Goal: Task Accomplishment & Management: Manage account settings

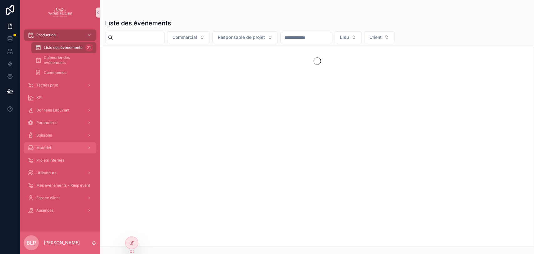
click at [49, 145] on span "Matériel" at bounding box center [43, 147] width 15 height 5
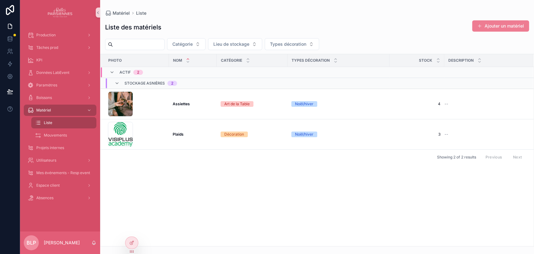
click at [489, 29] on button "Ajouter un matériel" at bounding box center [500, 25] width 57 height 11
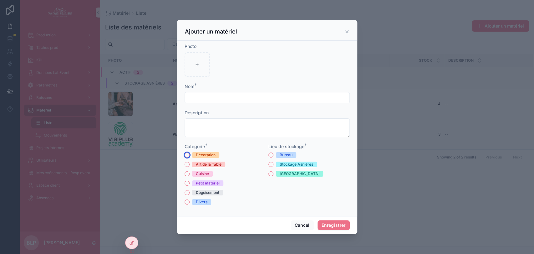
click at [186, 154] on button "Décoration" at bounding box center [186, 154] width 5 height 5
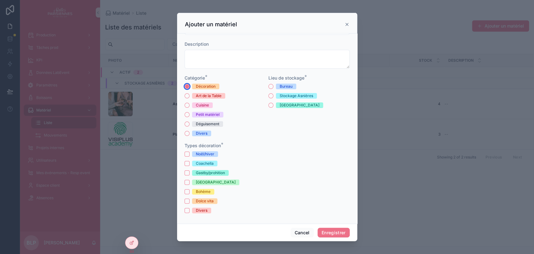
scroll to position [62, 0]
click at [297, 231] on button "Cancel" at bounding box center [302, 232] width 23 height 10
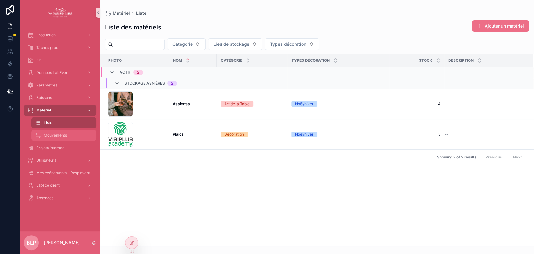
click at [61, 134] on span "Mouvements" at bounding box center [55, 135] width 23 height 5
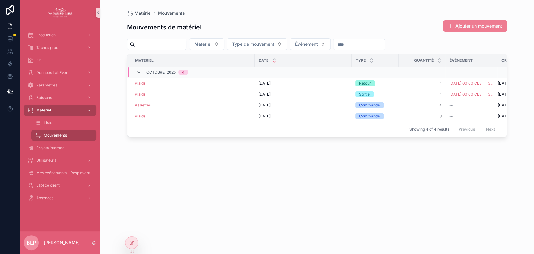
click at [468, 28] on button "Ajouter un mouvement" at bounding box center [475, 25] width 64 height 11
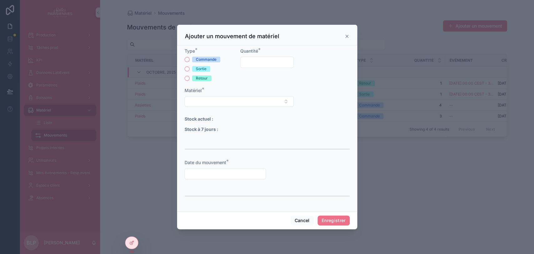
click at [188, 65] on div "Commande Sortie Retour" at bounding box center [210, 69] width 53 height 24
click at [185, 71] on div "Sortie" at bounding box center [210, 69] width 53 height 6
click at [187, 67] on button "Sortie" at bounding box center [186, 68] width 5 height 5
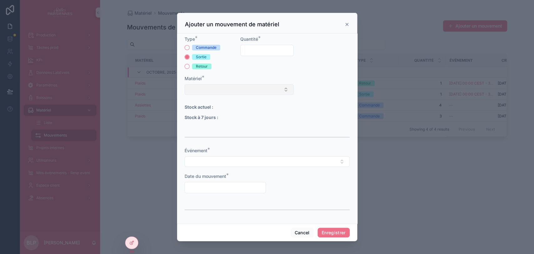
click at [207, 91] on button "Select Button" at bounding box center [238, 89] width 109 height 11
click at [204, 116] on span "Assiettes" at bounding box center [197, 114] width 19 height 6
click at [258, 53] on input "scrollable content" at bounding box center [266, 50] width 53 height 9
type input "*"
click at [202, 166] on button "Select Button" at bounding box center [266, 162] width 165 height 11
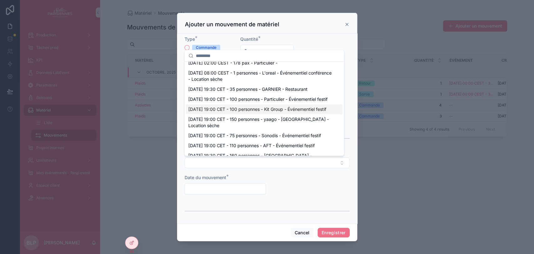
scroll to position [116, 0]
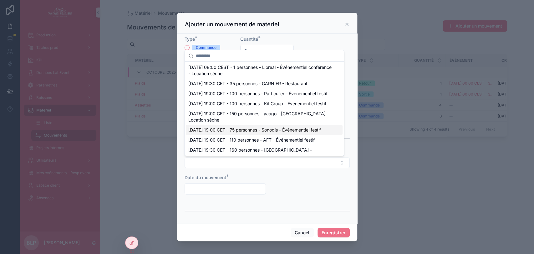
click at [226, 188] on input "scrollable content" at bounding box center [225, 188] width 81 height 9
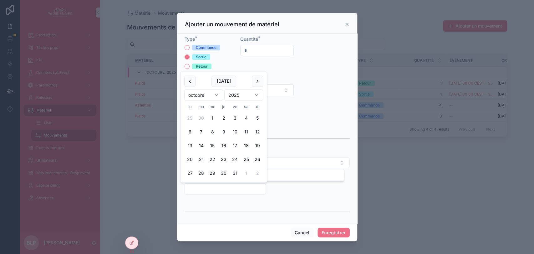
scroll to position [0, 0]
click at [293, 229] on button "Cancel" at bounding box center [302, 232] width 23 height 10
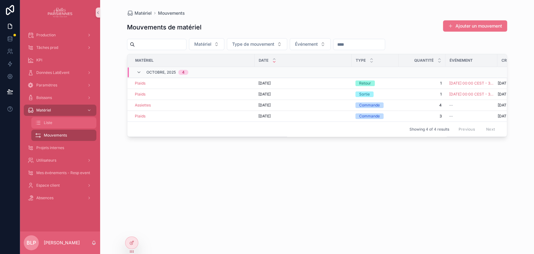
click at [40, 122] on icon "scrollable content" at bounding box center [38, 122] width 6 height 6
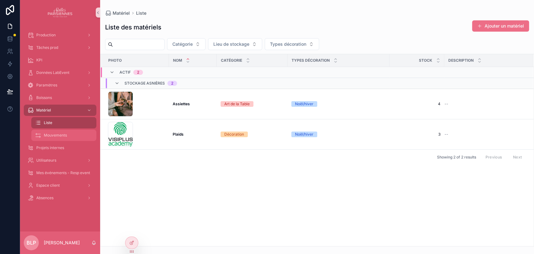
click at [66, 133] on span "Mouvements" at bounding box center [55, 135] width 23 height 5
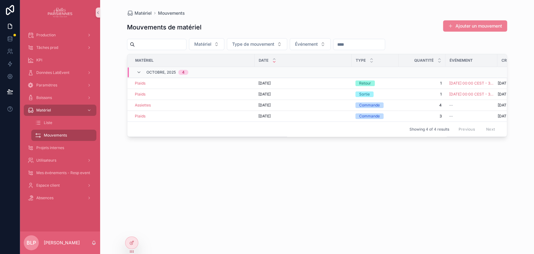
click at [467, 26] on button "Ajouter un mouvement" at bounding box center [475, 25] width 64 height 11
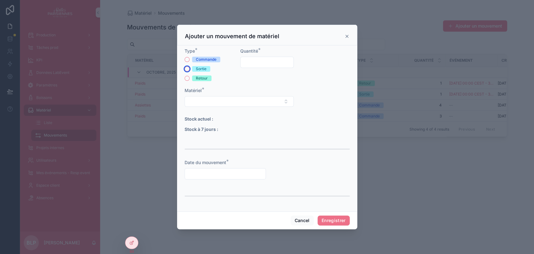
click at [184, 68] on button "Sortie" at bounding box center [186, 68] width 5 height 5
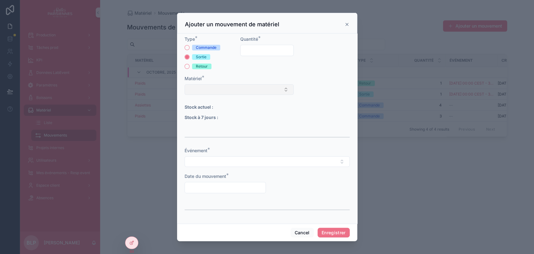
click at [218, 85] on button "Select Button" at bounding box center [238, 89] width 109 height 11
click at [200, 121] on span "Plaids" at bounding box center [194, 124] width 12 height 6
click at [249, 51] on input "scrollable content" at bounding box center [266, 50] width 53 height 9
type input "*"
click at [199, 163] on button "Select Button" at bounding box center [266, 162] width 165 height 11
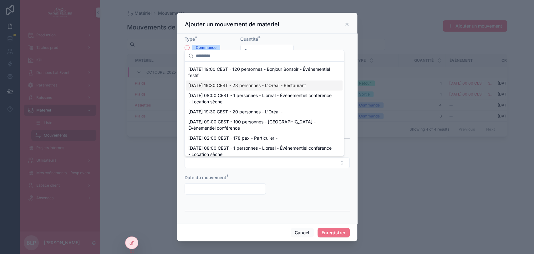
scroll to position [46, 0]
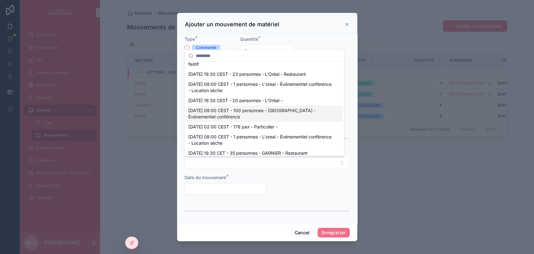
click at [209, 120] on span "07/10/2025 09:00 CEST - 100 personnes - Horoquartz - Événementiel conférence" at bounding box center [260, 113] width 144 height 13
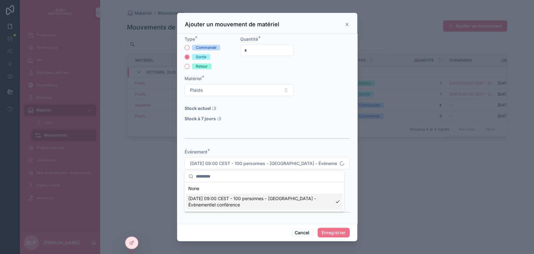
type input "**********"
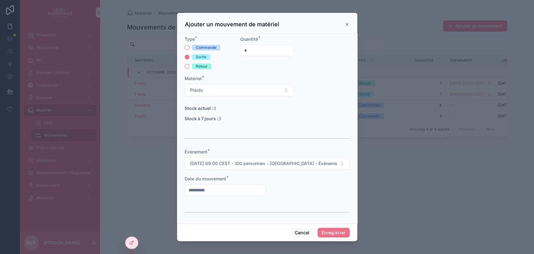
click at [218, 186] on input "**********" at bounding box center [225, 189] width 81 height 9
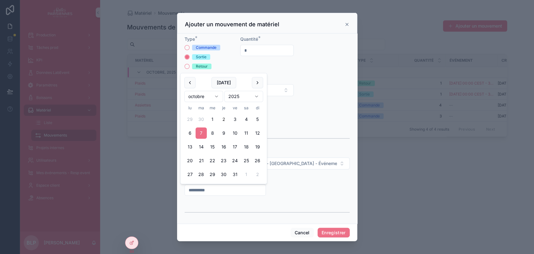
click at [315, 190] on form "**********" at bounding box center [266, 129] width 165 height 186
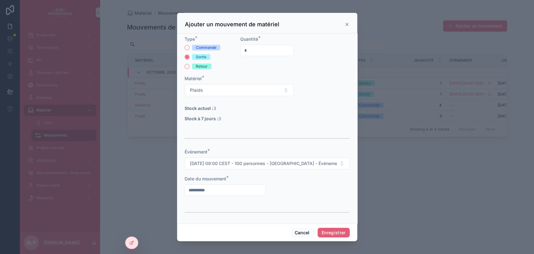
click at [340, 232] on button "Enregistrer" at bounding box center [333, 232] width 32 height 10
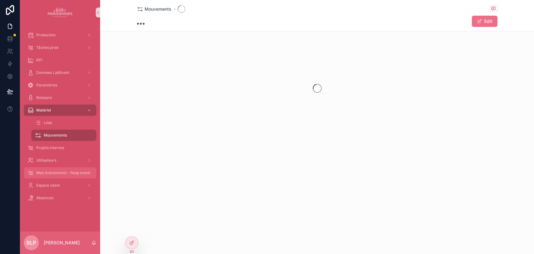
click at [73, 172] on span "Mes événements - Resp event" at bounding box center [63, 172] width 54 height 5
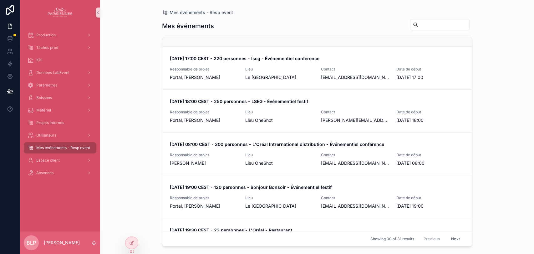
scroll to position [347, 0]
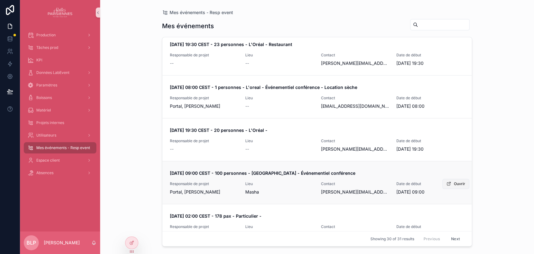
click at [450, 179] on button "Ouvrir" at bounding box center [455, 184] width 27 height 10
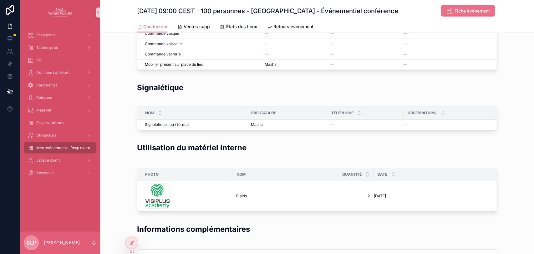
scroll to position [1251, 0]
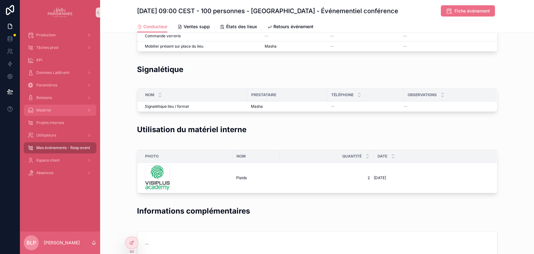
click at [46, 108] on span "Matériel" at bounding box center [43, 110] width 15 height 5
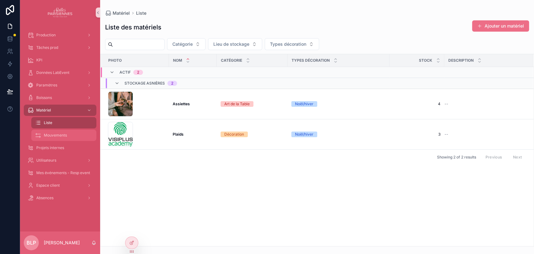
click at [59, 131] on div "Mouvements" at bounding box center [64, 135] width 58 height 10
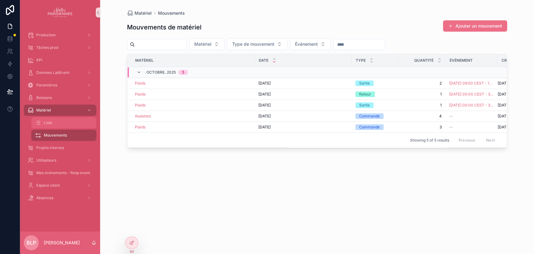
click at [43, 123] on div "Liste" at bounding box center [64, 123] width 58 height 10
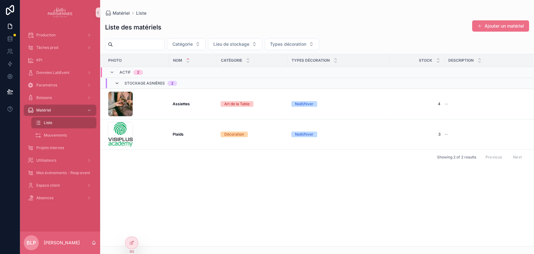
click at [116, 81] on icon "scrollable content" at bounding box center [116, 83] width 5 height 5
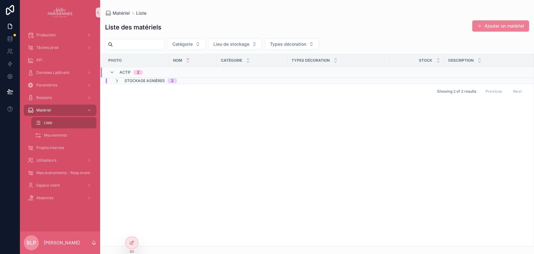
click at [494, 29] on button "Ajouter un matériel" at bounding box center [500, 25] width 57 height 11
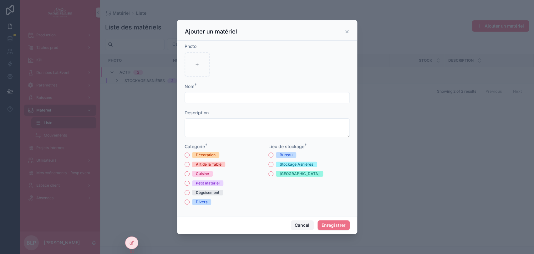
click at [297, 225] on button "Cancel" at bounding box center [302, 225] width 23 height 10
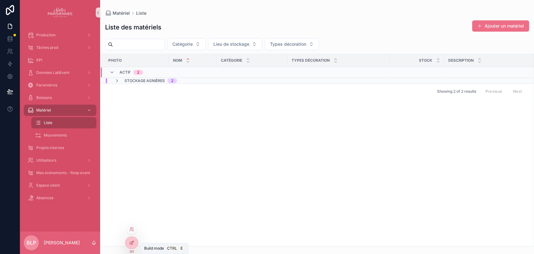
click at [130, 243] on icon at bounding box center [131, 242] width 5 height 5
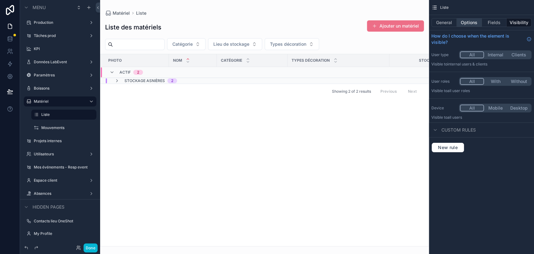
click at [466, 22] on button "Options" at bounding box center [469, 22] width 25 height 9
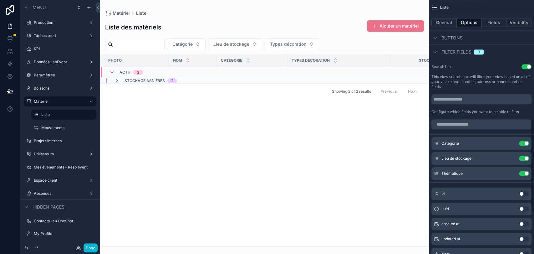
scroll to position [394, 0]
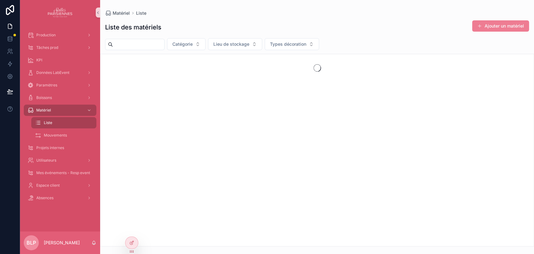
click at [482, 24] on button "Ajouter un matériel" at bounding box center [500, 25] width 57 height 11
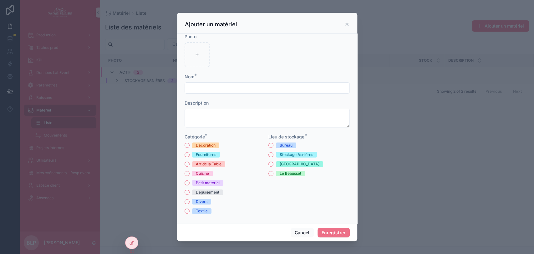
scroll to position [4, 0]
click at [294, 233] on button "Cancel" at bounding box center [302, 232] width 23 height 10
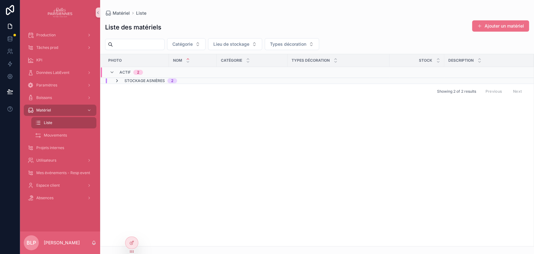
click at [118, 80] on icon "scrollable content" at bounding box center [116, 80] width 5 height 5
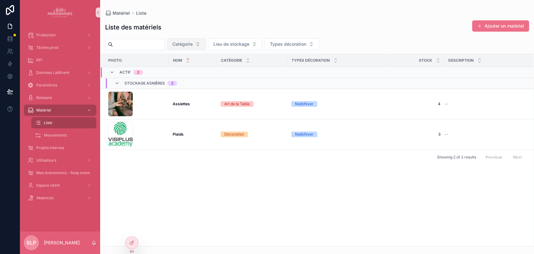
click at [205, 43] on button "Catégorie" at bounding box center [186, 44] width 38 height 12
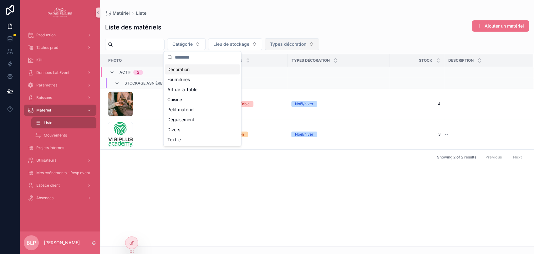
click at [304, 43] on span "Types décoration" at bounding box center [288, 44] width 36 height 6
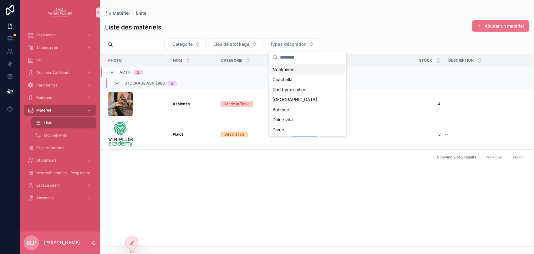
click at [331, 31] on div "Liste des matériels Ajouter un matériel" at bounding box center [317, 27] width 424 height 14
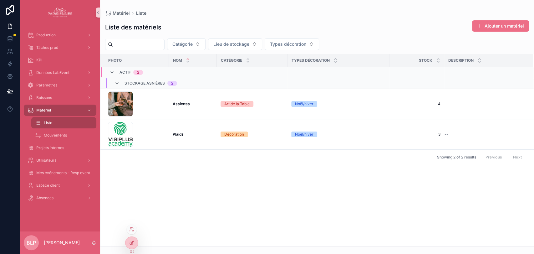
click at [132, 241] on icon at bounding box center [131, 242] width 5 height 5
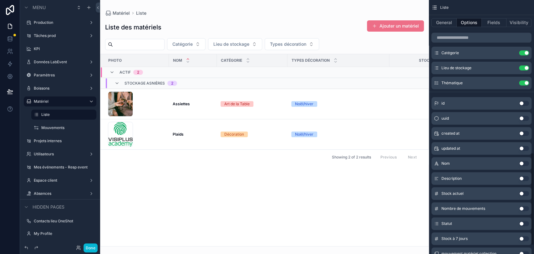
scroll to position [417, 0]
click at [490, 21] on button "Fields" at bounding box center [494, 22] width 25 height 9
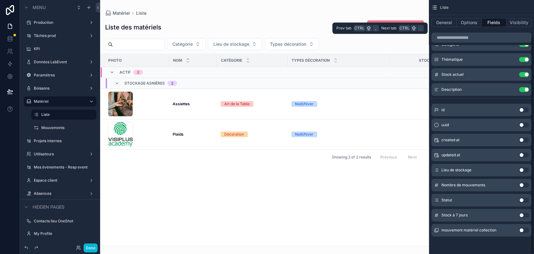
scroll to position [43, 0]
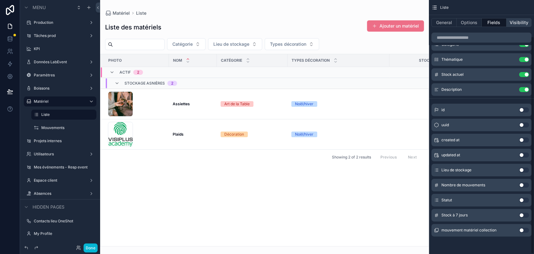
click at [522, 26] on button "Visibility" at bounding box center [518, 22] width 25 height 9
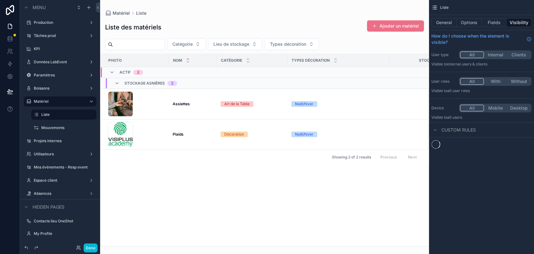
scroll to position [0, 0]
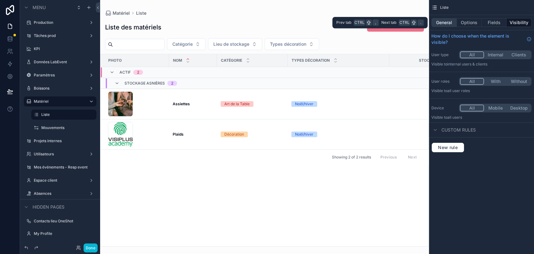
click at [434, 24] on button "General" at bounding box center [443, 22] width 25 height 9
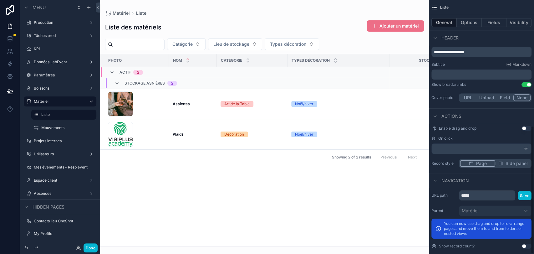
scroll to position [250, 0]
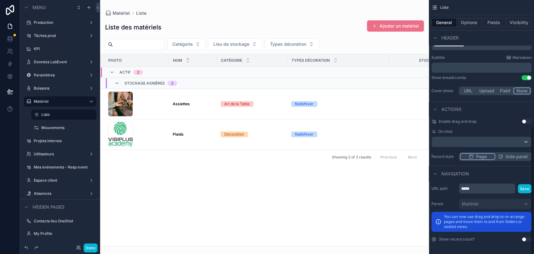
click at [292, 39] on div "scrollable content" at bounding box center [264, 127] width 329 height 254
click at [295, 39] on button "Types décoration" at bounding box center [292, 44] width 54 height 12
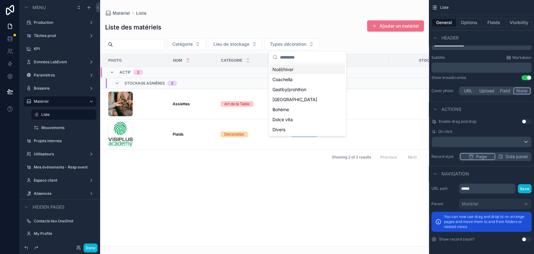
click at [305, 21] on div "Liste des matériels Ajouter un matériel" at bounding box center [264, 27] width 319 height 14
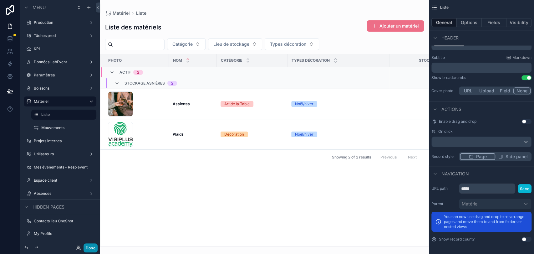
drag, startPoint x: 88, startPoint y: 248, endPoint x: 89, endPoint y: 245, distance: 3.8
click at [88, 248] on button "Done" at bounding box center [90, 247] width 14 height 9
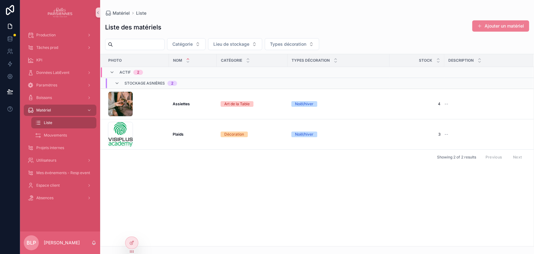
click at [479, 30] on button "Ajouter un matériel" at bounding box center [500, 25] width 57 height 11
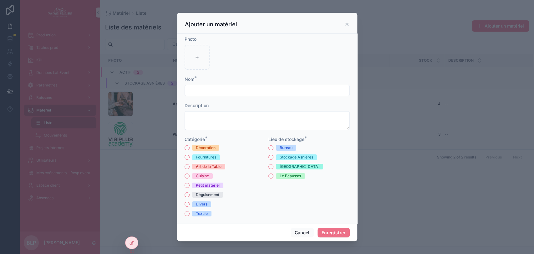
click at [202, 91] on input "scrollable content" at bounding box center [267, 90] width 164 height 9
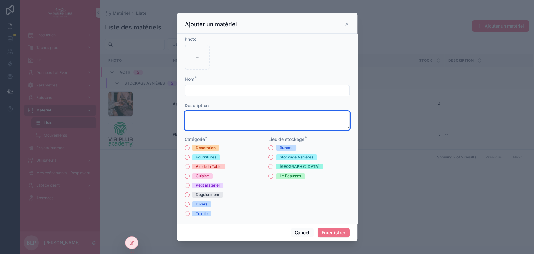
click at [195, 120] on textarea "scrollable content" at bounding box center [266, 120] width 165 height 19
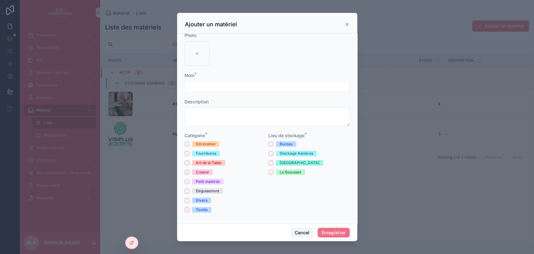
click at [303, 233] on button "Cancel" at bounding box center [302, 232] width 23 height 10
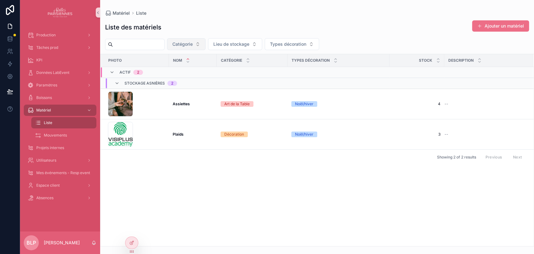
click at [193, 46] on span "Catégorie" at bounding box center [182, 44] width 20 height 6
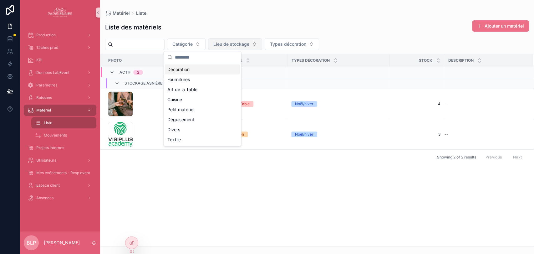
click at [227, 43] on button "Lieu de stockage" at bounding box center [235, 44] width 54 height 12
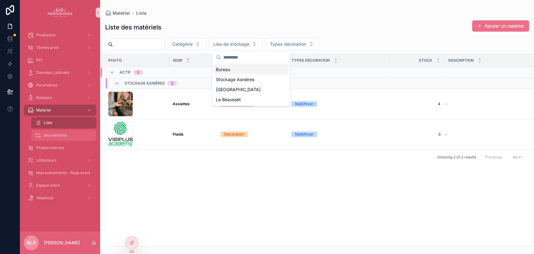
click at [44, 139] on div "Mouvements" at bounding box center [64, 135] width 58 height 10
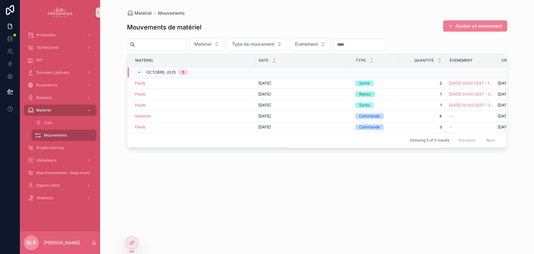
click at [464, 26] on button "Ajouter un mouvement" at bounding box center [475, 25] width 64 height 11
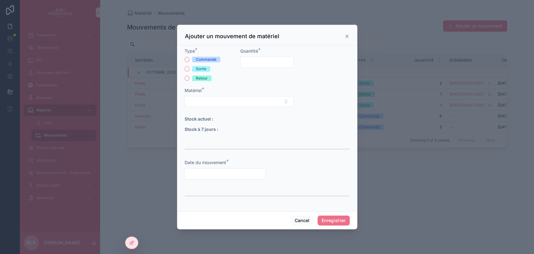
click at [183, 66] on div "Type * Commande Sortie Retour Quantité * Matériel * Stock actuel : Stock à 7 jo…" at bounding box center [267, 128] width 180 height 166
click at [187, 68] on button "Sortie" at bounding box center [186, 68] width 5 height 5
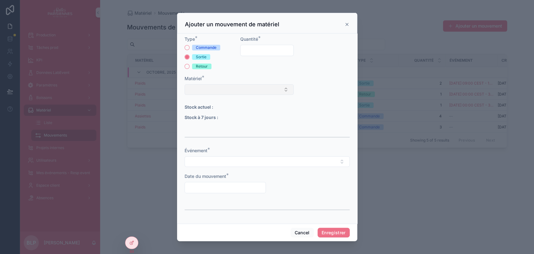
click at [218, 86] on button "Select Button" at bounding box center [238, 89] width 109 height 11
click at [209, 121] on div "Plaids" at bounding box center [237, 124] width 103 height 10
click at [263, 48] on input "scrollable content" at bounding box center [266, 50] width 53 height 9
type input "*"
click at [220, 161] on button "Select Button" at bounding box center [266, 162] width 165 height 11
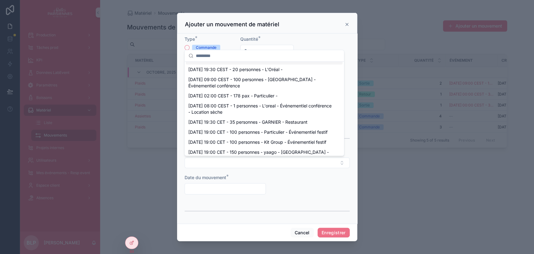
scroll to position [162, 0]
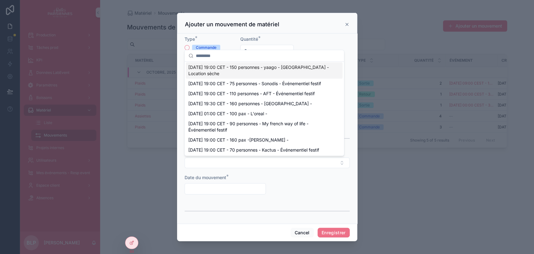
click at [205, 77] on span "[DATE] 19:00 CET - 150 personnes - yaago - [GEOGRAPHIC_DATA] - Location sèche" at bounding box center [260, 70] width 144 height 13
type input "**********"
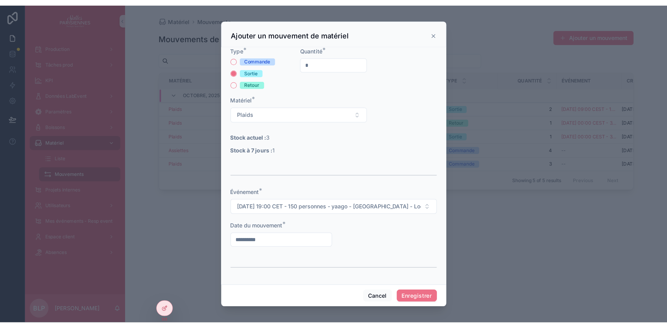
scroll to position [3, 0]
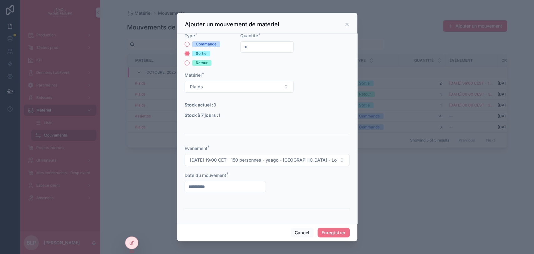
click at [200, 183] on input "**********" at bounding box center [225, 186] width 81 height 9
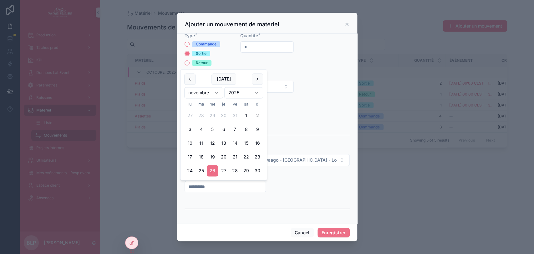
click at [344, 27] on div "Ajouter un mouvement de matériel" at bounding box center [267, 25] width 164 height 8
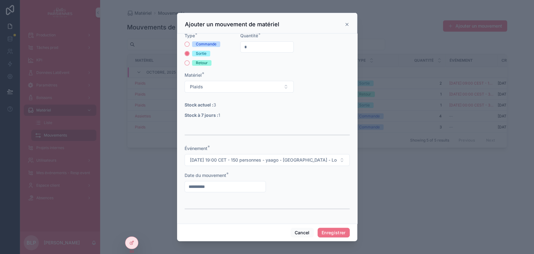
click at [347, 24] on icon "scrollable content" at bounding box center [347, 24] width 3 height 3
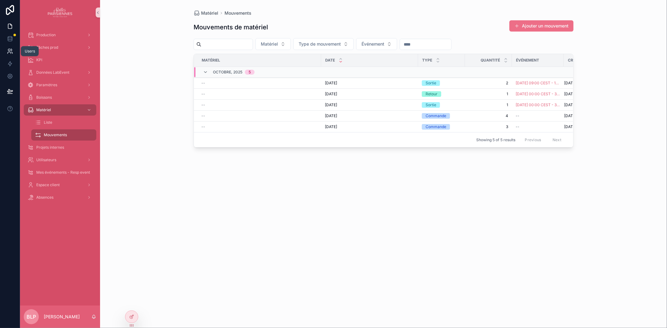
click at [9, 52] on icon at bounding box center [10, 51] width 6 height 6
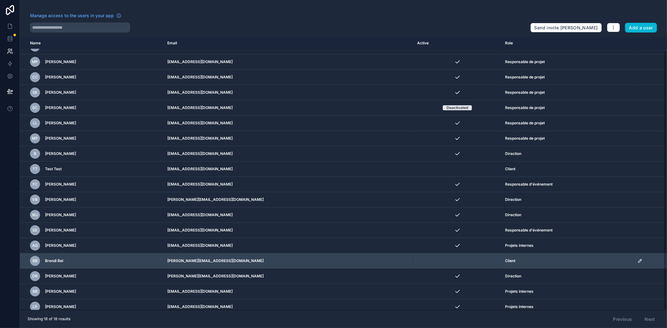
scroll to position [14, 0]
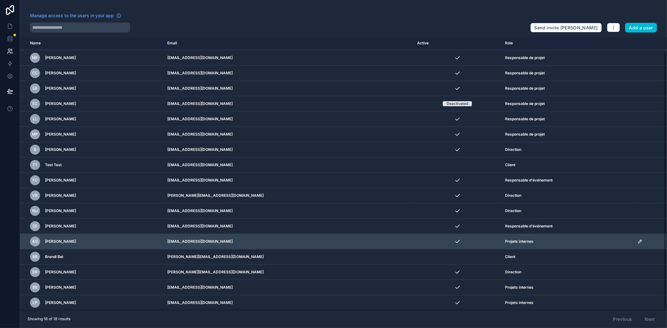
click at [533, 241] on icon "scrollable content" at bounding box center [640, 241] width 5 height 5
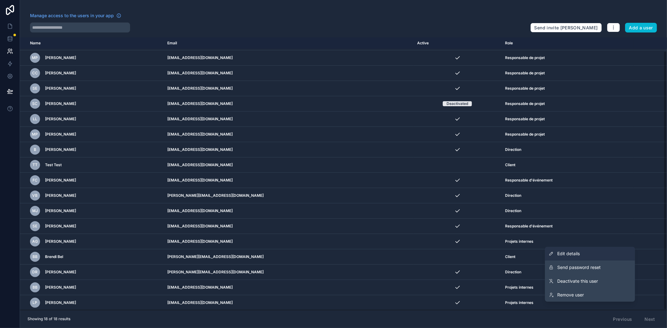
click at [533, 253] on link "Edit details" at bounding box center [590, 254] width 90 height 14
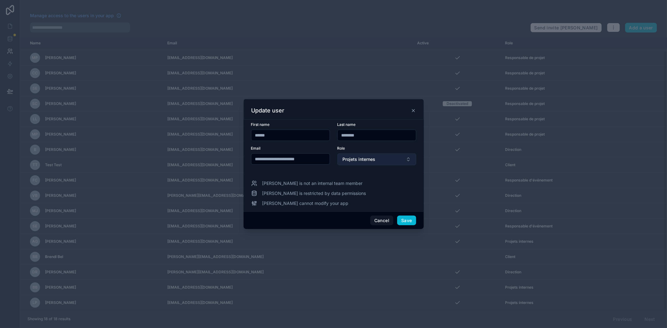
click at [346, 163] on button "Projets internes" at bounding box center [376, 160] width 79 height 12
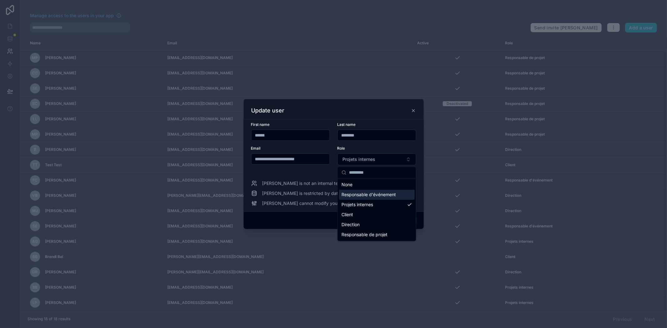
click at [366, 195] on span "Responsable d'événement" at bounding box center [368, 195] width 54 height 6
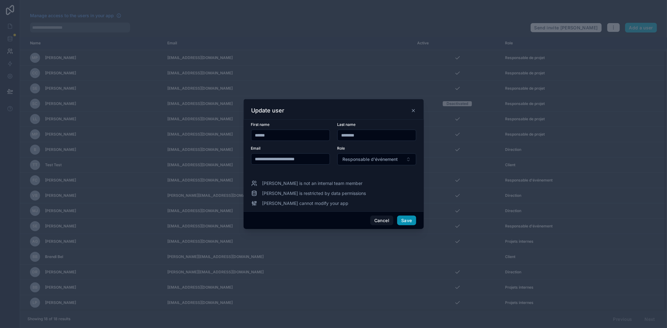
click at [412, 219] on button "Save" at bounding box center [406, 221] width 19 height 10
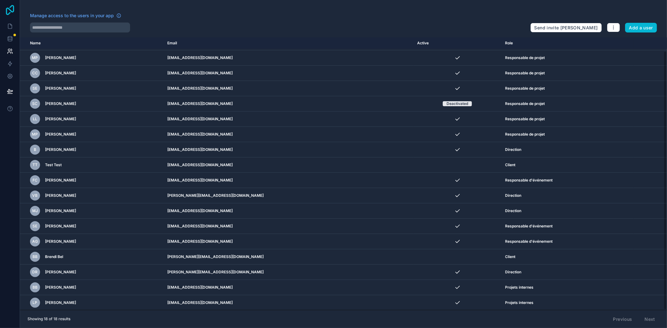
click at [8, 5] on icon at bounding box center [10, 10] width 13 height 10
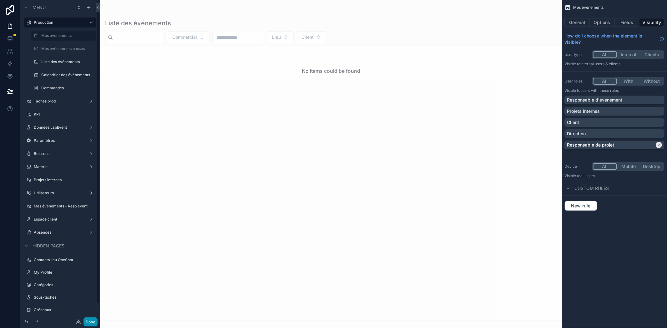
click at [92, 320] on button "Done" at bounding box center [90, 322] width 14 height 9
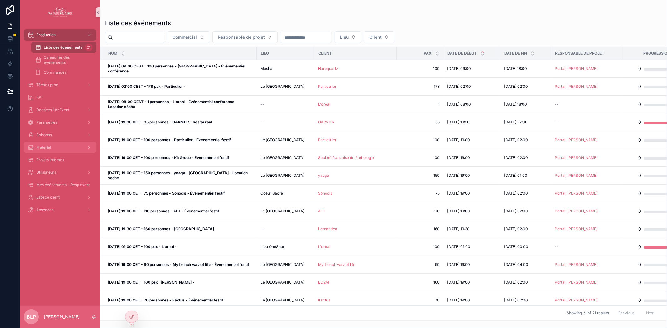
click at [46, 145] on span "Matériel" at bounding box center [43, 147] width 15 height 5
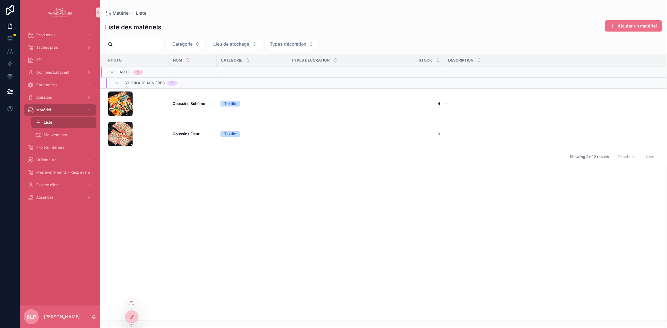
click at [133, 323] on div at bounding box center [131, 317] width 13 height 13
click at [130, 316] on icon at bounding box center [131, 317] width 5 height 5
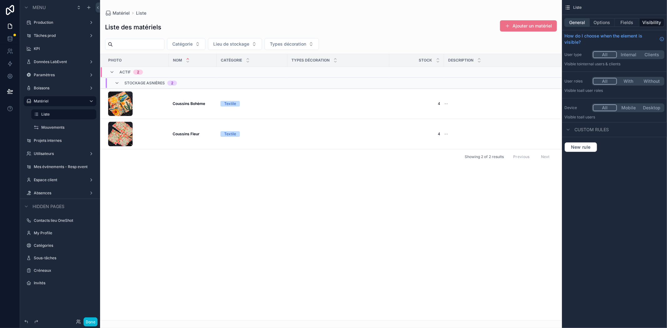
click at [578, 27] on button "General" at bounding box center [576, 22] width 25 height 9
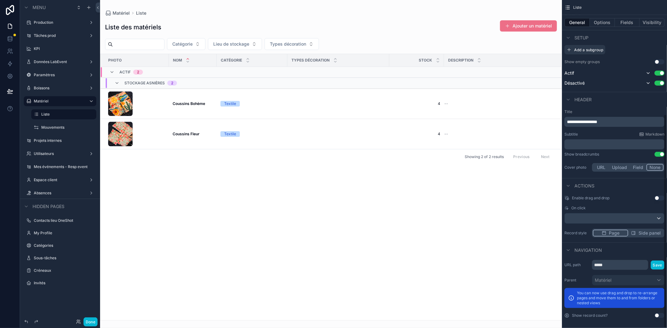
scroll to position [175, 0]
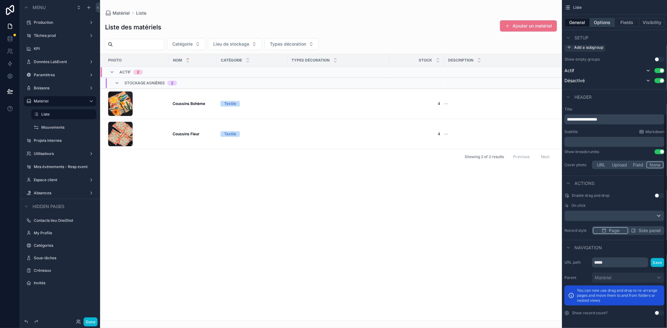
click at [606, 21] on button "Options" at bounding box center [602, 22] width 25 height 9
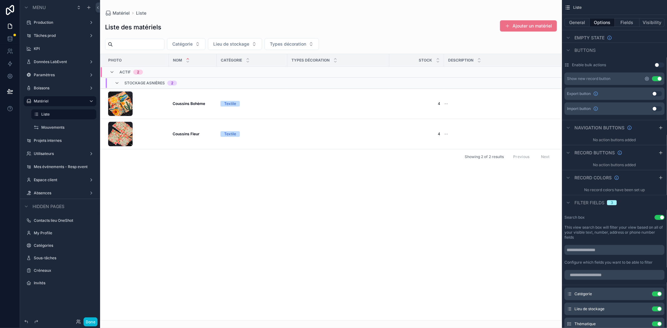
click at [647, 78] on icon "scrollable content" at bounding box center [646, 78] width 5 height 5
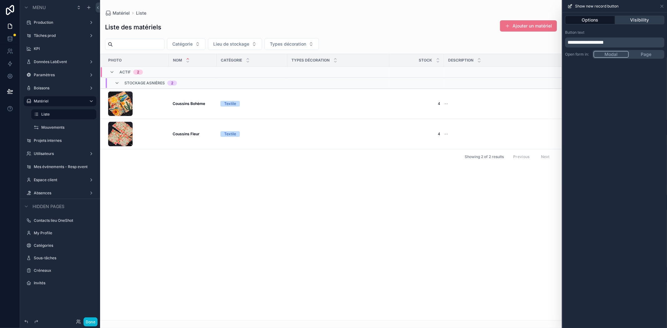
click at [638, 20] on button "Visibility" at bounding box center [640, 20] width 50 height 9
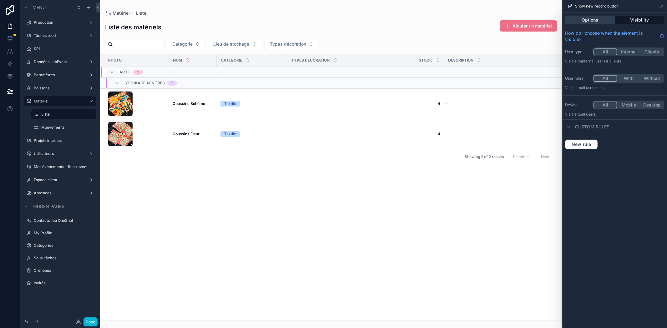
click at [600, 18] on button "Options" at bounding box center [590, 20] width 50 height 9
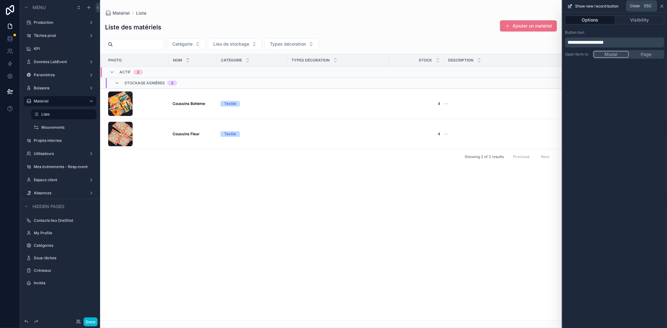
click at [662, 5] on icon at bounding box center [661, 6] width 5 height 5
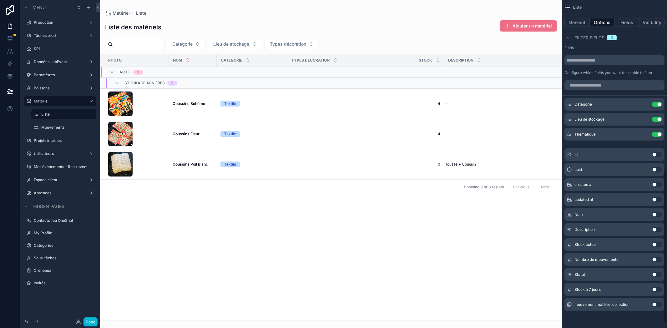
scroll to position [342, 0]
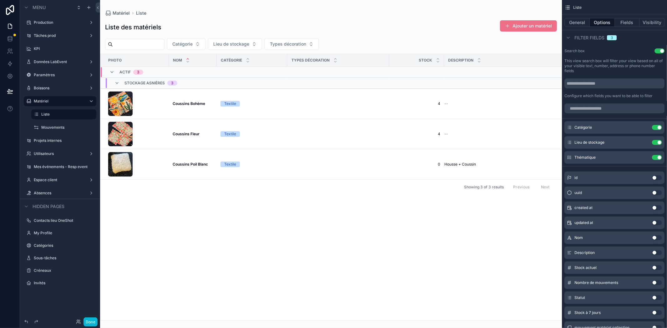
click at [659, 267] on button "Use setting" at bounding box center [657, 267] width 10 height 5
click at [518, 32] on div "scrollable content" at bounding box center [331, 164] width 462 height 328
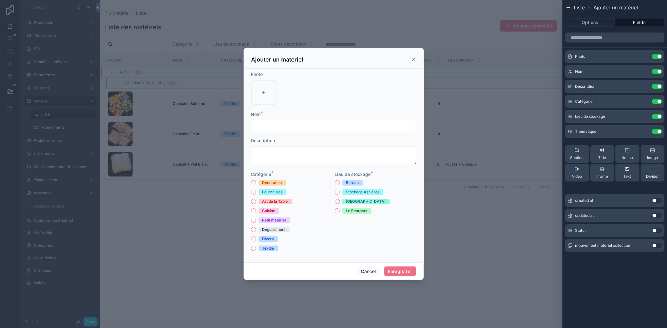
click at [412, 60] on icon "scrollable content" at bounding box center [413, 59] width 5 height 5
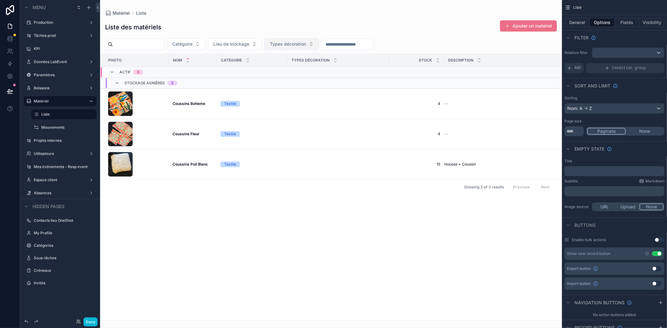
click at [319, 49] on button "Types décoration" at bounding box center [292, 44] width 54 height 12
click at [205, 48] on button "Catégorie" at bounding box center [186, 44] width 38 height 12
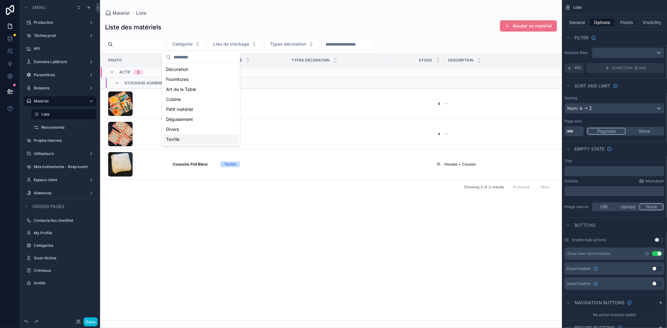
click at [348, 222] on div "Photo Nom Catégorie Types décoration Stock Description Actif 3 Stockage Asnière…" at bounding box center [330, 187] width 461 height 266
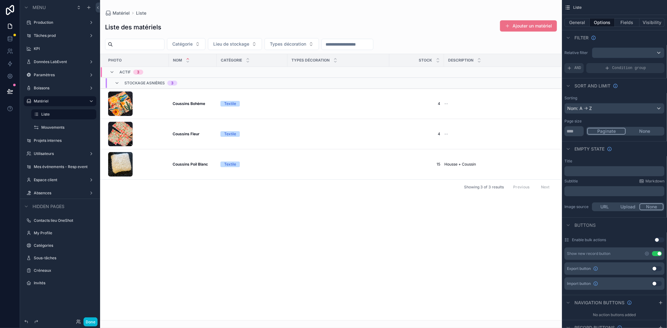
click at [358, 47] on input "scrollable content" at bounding box center [347, 44] width 51 height 9
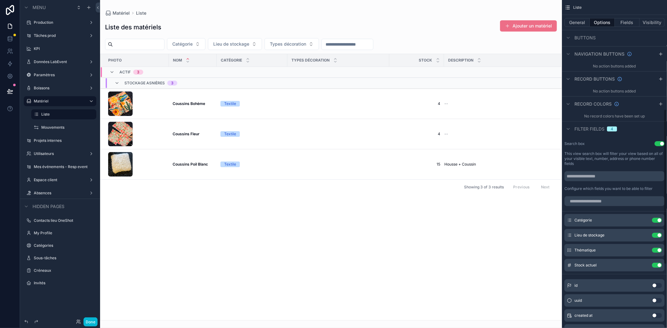
scroll to position [255, 0]
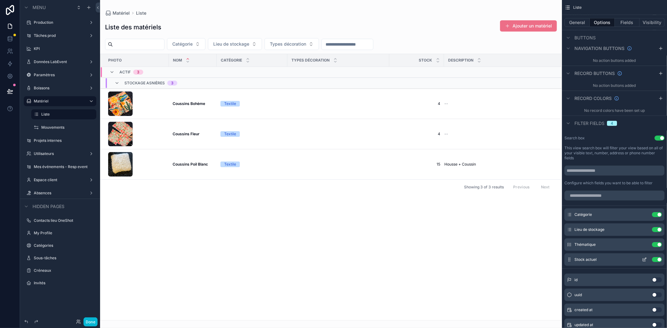
click at [655, 260] on button "Use setting" at bounding box center [657, 259] width 10 height 5
click at [645, 244] on icon "scrollable content" at bounding box center [644, 244] width 5 height 5
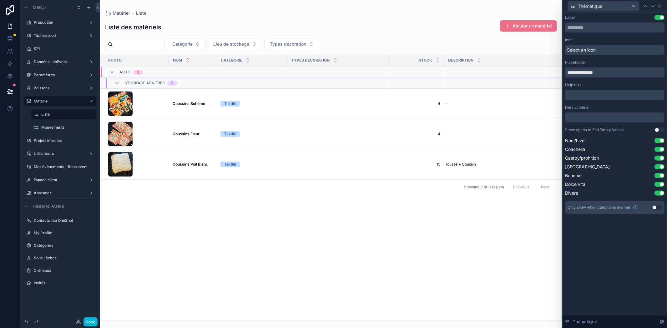
click at [600, 72] on input "**********" at bounding box center [614, 73] width 99 height 10
click at [615, 76] on input "**********" at bounding box center [614, 73] width 99 height 10
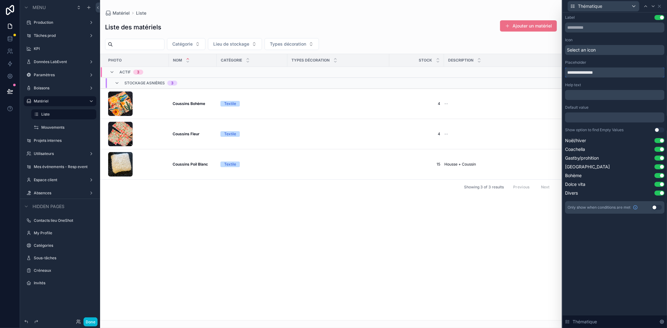
click at [615, 76] on input "**********" at bounding box center [614, 73] width 99 height 10
type input "**********"
click at [658, 6] on icon at bounding box center [659, 6] width 5 height 5
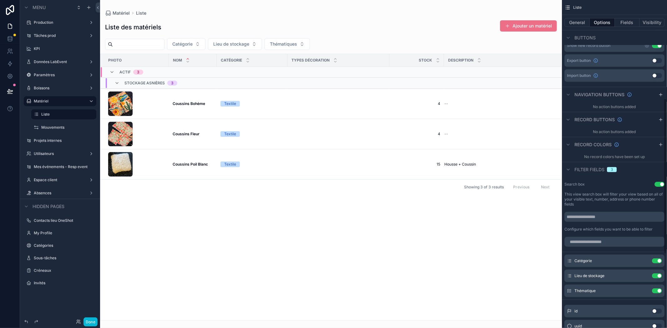
scroll to position [185, 0]
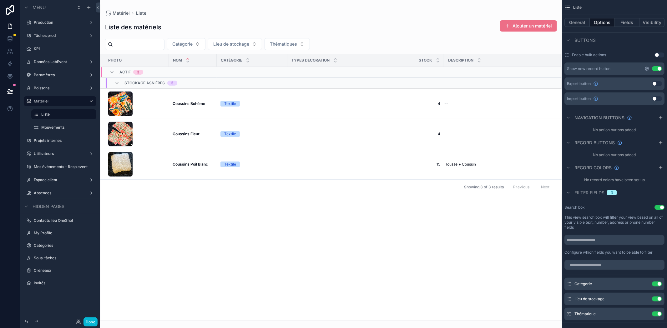
click at [646, 68] on icon "scrollable content" at bounding box center [646, 68] width 5 height 5
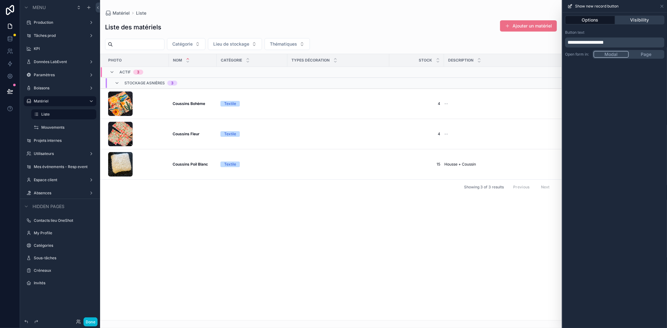
click at [630, 23] on button "Visibility" at bounding box center [640, 20] width 50 height 9
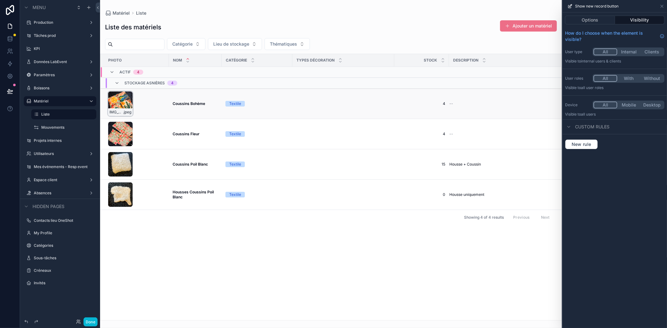
click at [116, 99] on div "IMG_6958 .jpeg" at bounding box center [120, 103] width 25 height 25
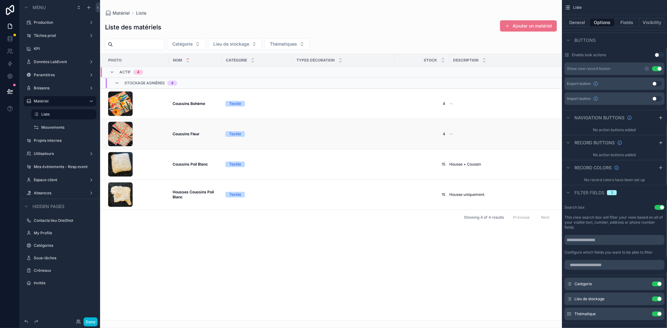
click at [472, 134] on div "--" at bounding box center [501, 134] width 104 height 5
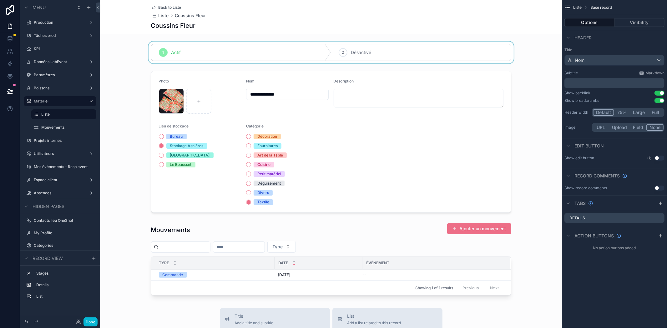
click at [132, 42] on div "scrollable content" at bounding box center [331, 53] width 462 height 22
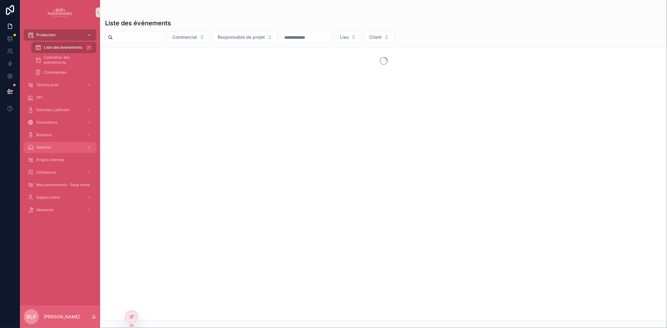
click at [46, 148] on span "Matériel" at bounding box center [43, 147] width 15 height 5
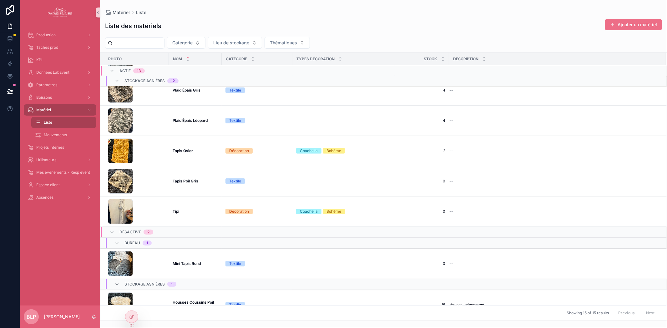
scroll to position [238, 0]
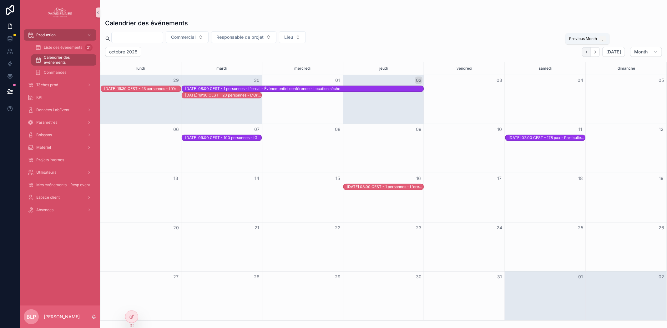
click at [585, 52] on icon "Back" at bounding box center [586, 52] width 5 height 5
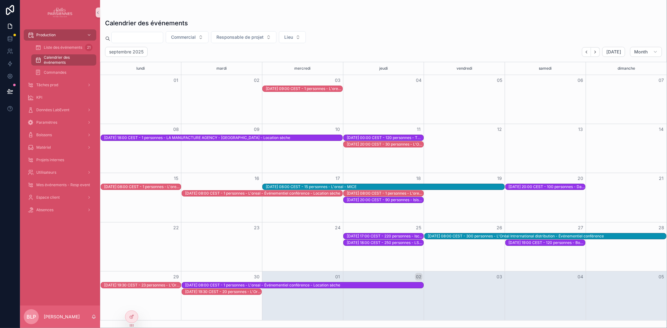
click at [401, 242] on div "25/09/2025 18:00 CEST - 250 personnes - LSEG - Événementiel festif" at bounding box center [385, 242] width 77 height 5
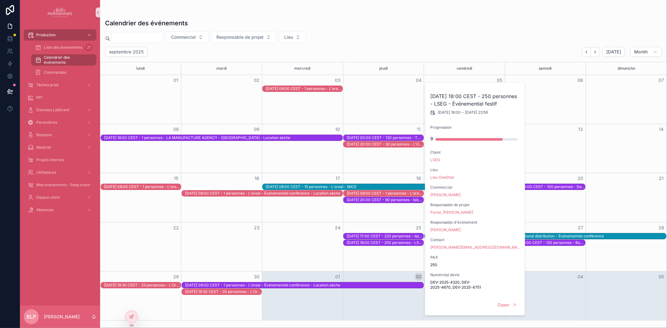
click at [401, 242] on div "25/09/2025 18:00 CEST - 250 personnes - LSEG - Événementiel festif" at bounding box center [385, 242] width 77 height 5
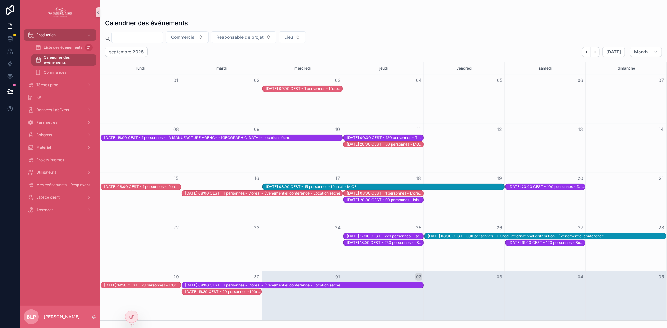
click at [357, 242] on div "25/09/2025 18:00 CEST - 250 personnes - LSEG - Événementiel festif" at bounding box center [385, 242] width 77 height 5
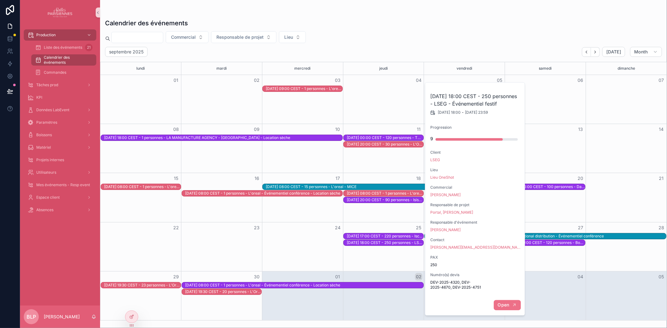
click at [505, 308] on span "Open" at bounding box center [504, 305] width 12 height 6
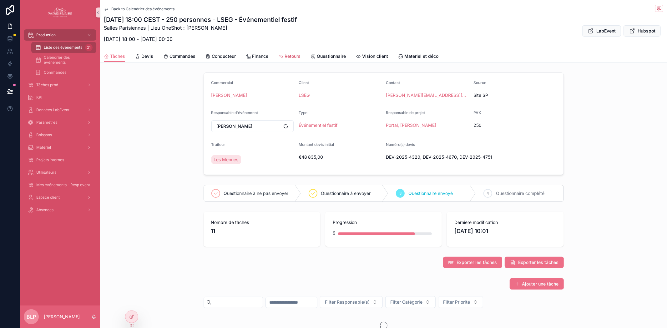
click at [290, 58] on span "Retours" at bounding box center [293, 56] width 16 height 6
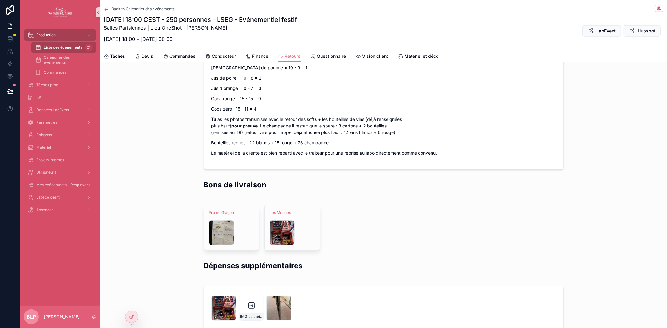
scroll to position [787, 0]
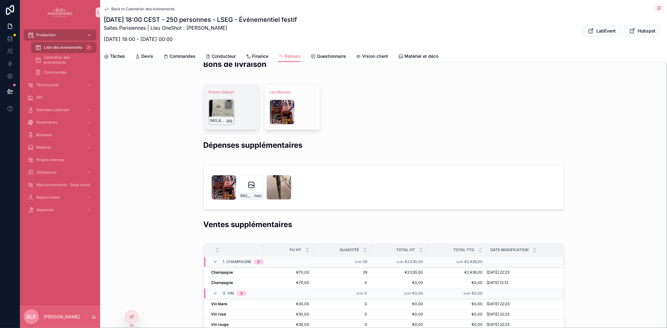
click at [225, 109] on div "scrollable content" at bounding box center [229, 105] width 8 height 8
click at [216, 121] on div "IMG_8097 .jpg" at bounding box center [221, 112] width 25 height 25
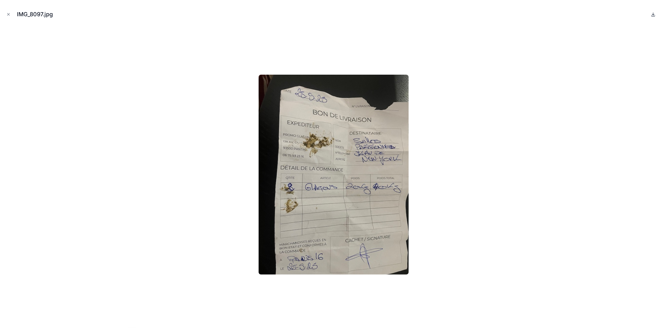
click at [654, 13] on icon at bounding box center [653, 14] width 5 height 5
click at [8, 17] on button "Close modal" at bounding box center [8, 14] width 7 height 7
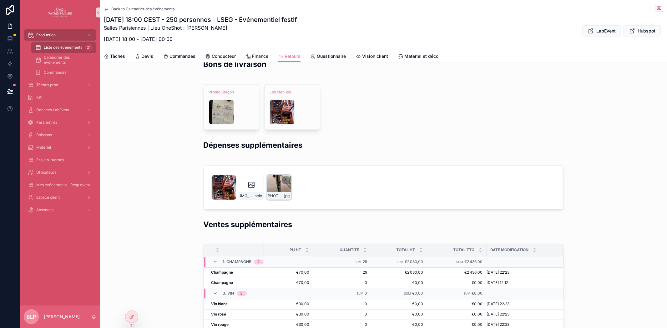
click at [270, 195] on div "PHOTO-2025-09-26-12-34-45 .jpg" at bounding box center [278, 187] width 25 height 25
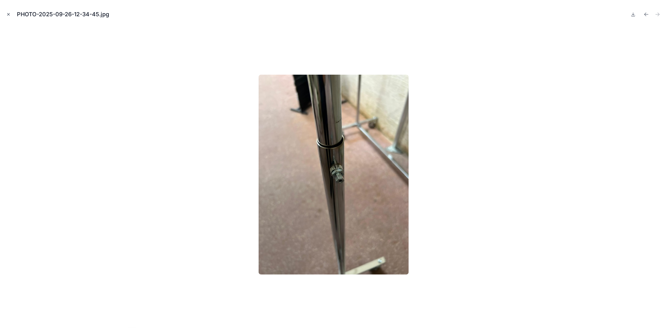
click at [9, 13] on icon "Close modal" at bounding box center [8, 14] width 4 height 4
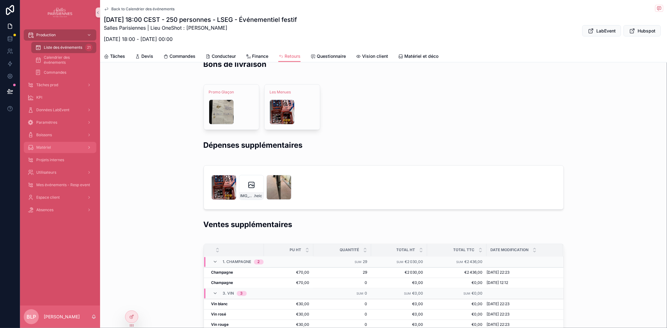
click at [52, 149] on div "Matériel" at bounding box center [60, 148] width 65 height 10
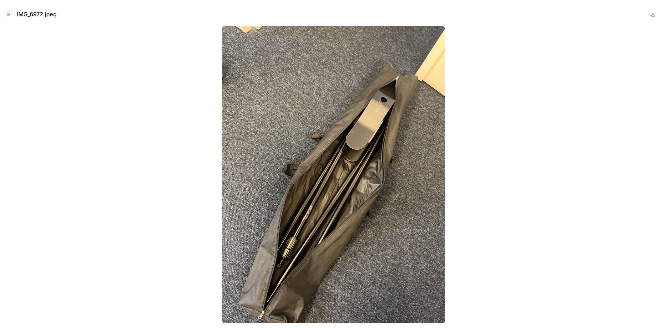
scroll to position [69, 0]
click at [6, 14] on icon "Close modal" at bounding box center [8, 14] width 4 height 4
click at [7, 14] on icon at bounding box center [10, 10] width 8 height 10
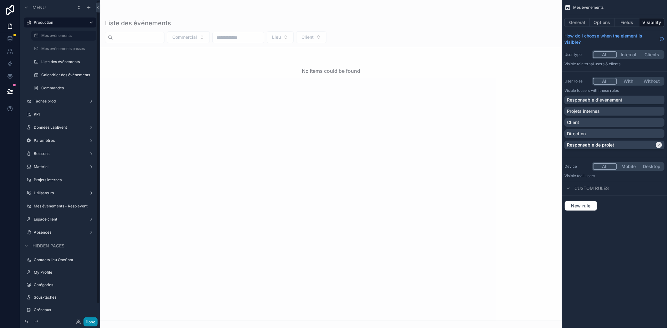
click at [93, 320] on button "Done" at bounding box center [90, 322] width 14 height 9
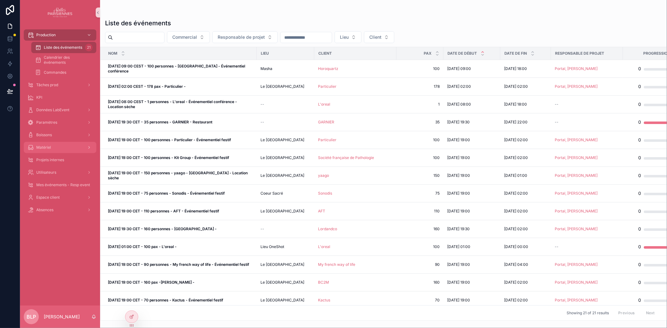
click at [47, 144] on div "Matériel" at bounding box center [60, 148] width 65 height 10
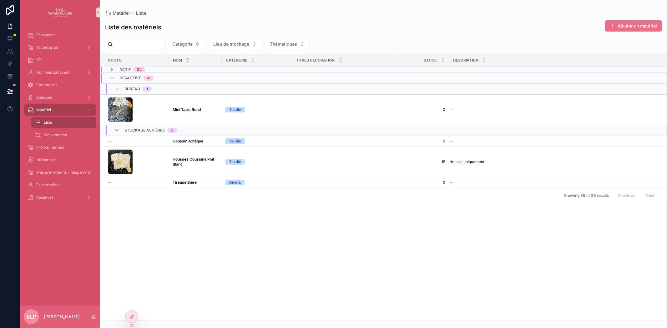
click at [111, 71] on icon "scrollable content" at bounding box center [111, 69] width 5 height 5
